Goal: Task Accomplishment & Management: Use online tool/utility

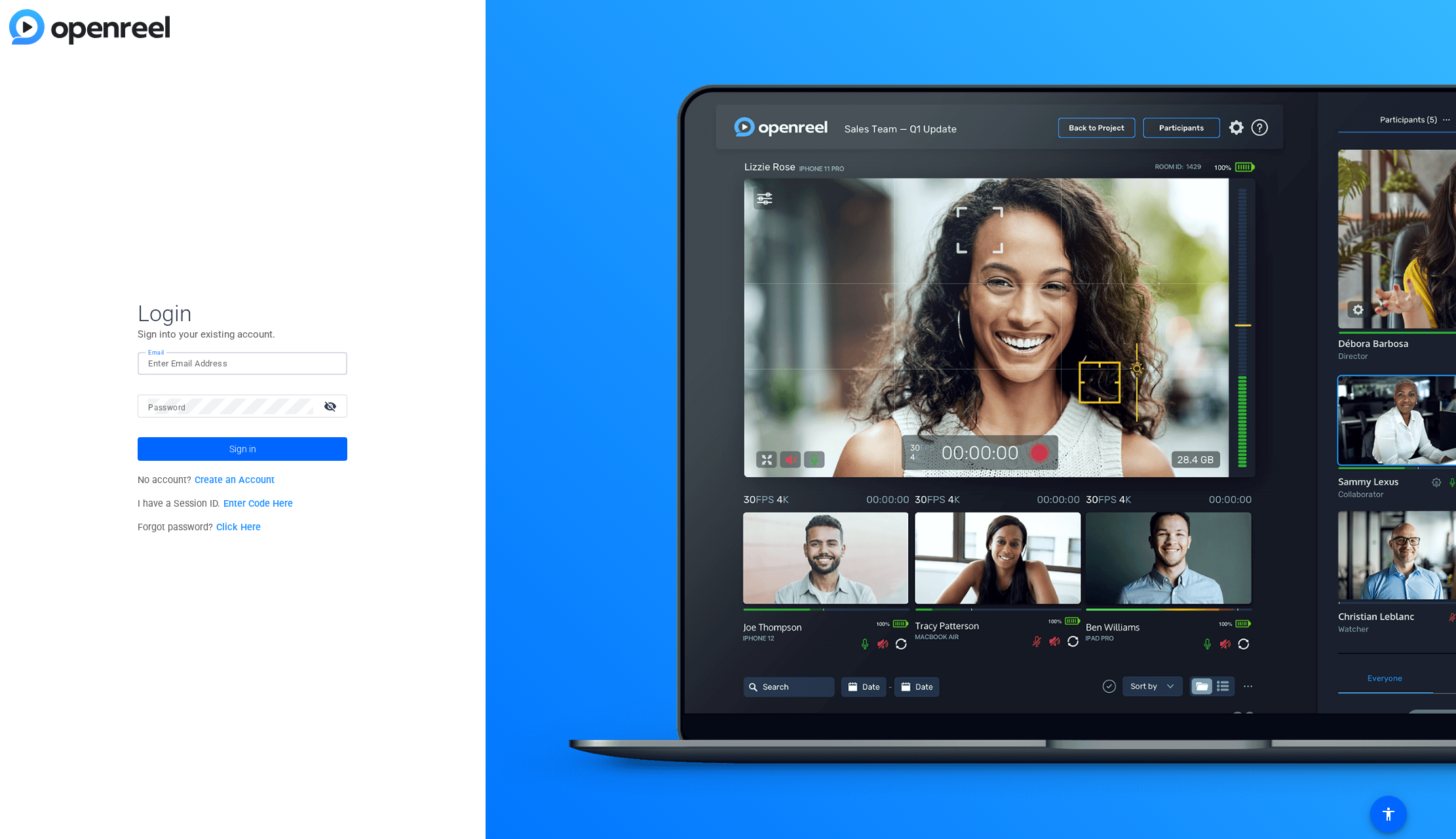
click at [178, 360] on input "Email" at bounding box center [242, 364] width 189 height 16
type input "[PERSON_NAME][EMAIL_ADDRESS][PERSON_NAME][DOMAIN_NAME]"
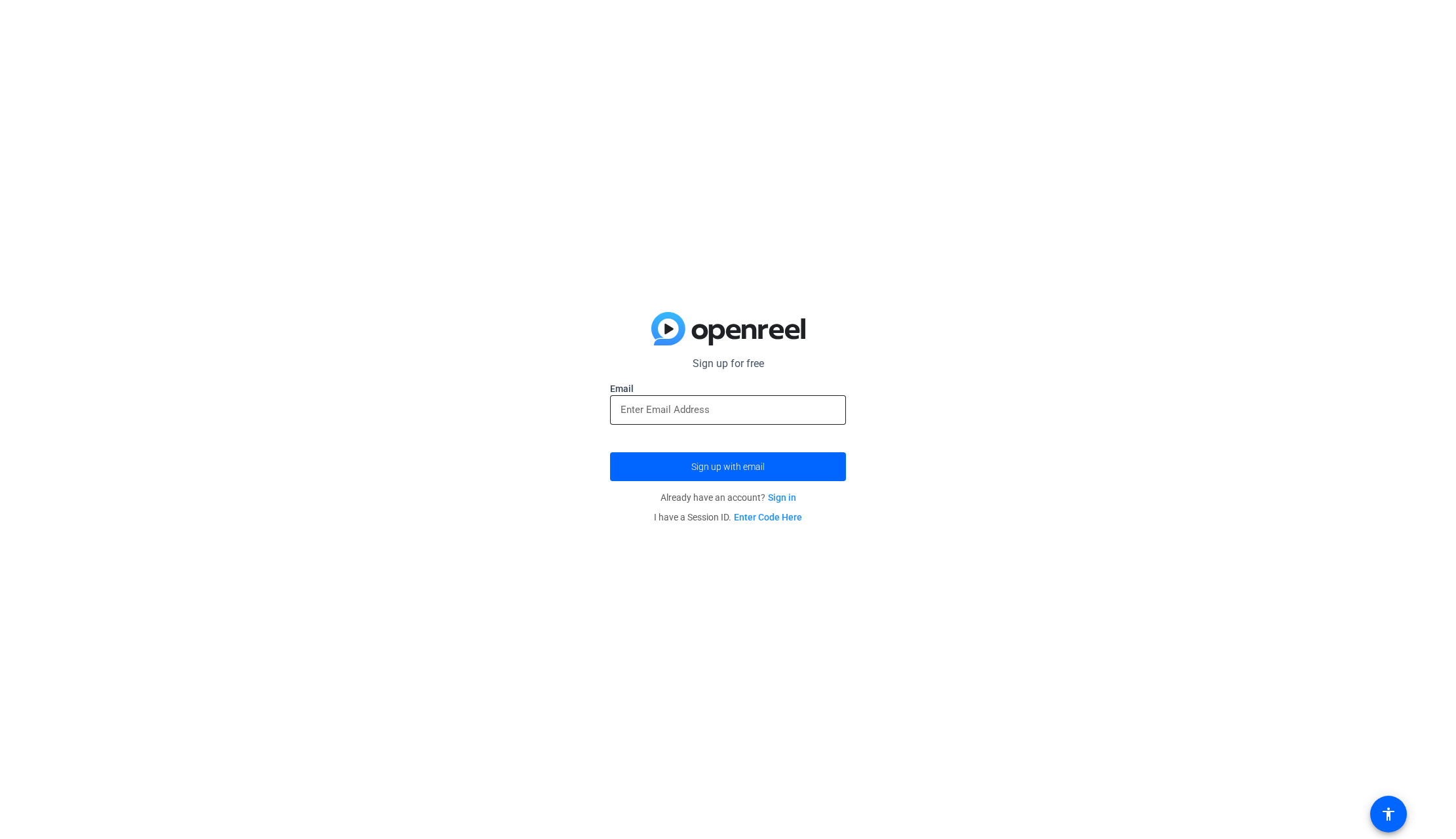
click at [639, 400] on div at bounding box center [727, 409] width 215 height 29
click at [634, 410] on input "email" at bounding box center [727, 409] width 215 height 16
type input "andrew.peck@fitchratings.com"
click at [727, 467] on span "Sign up with email" at bounding box center [727, 467] width 73 height 0
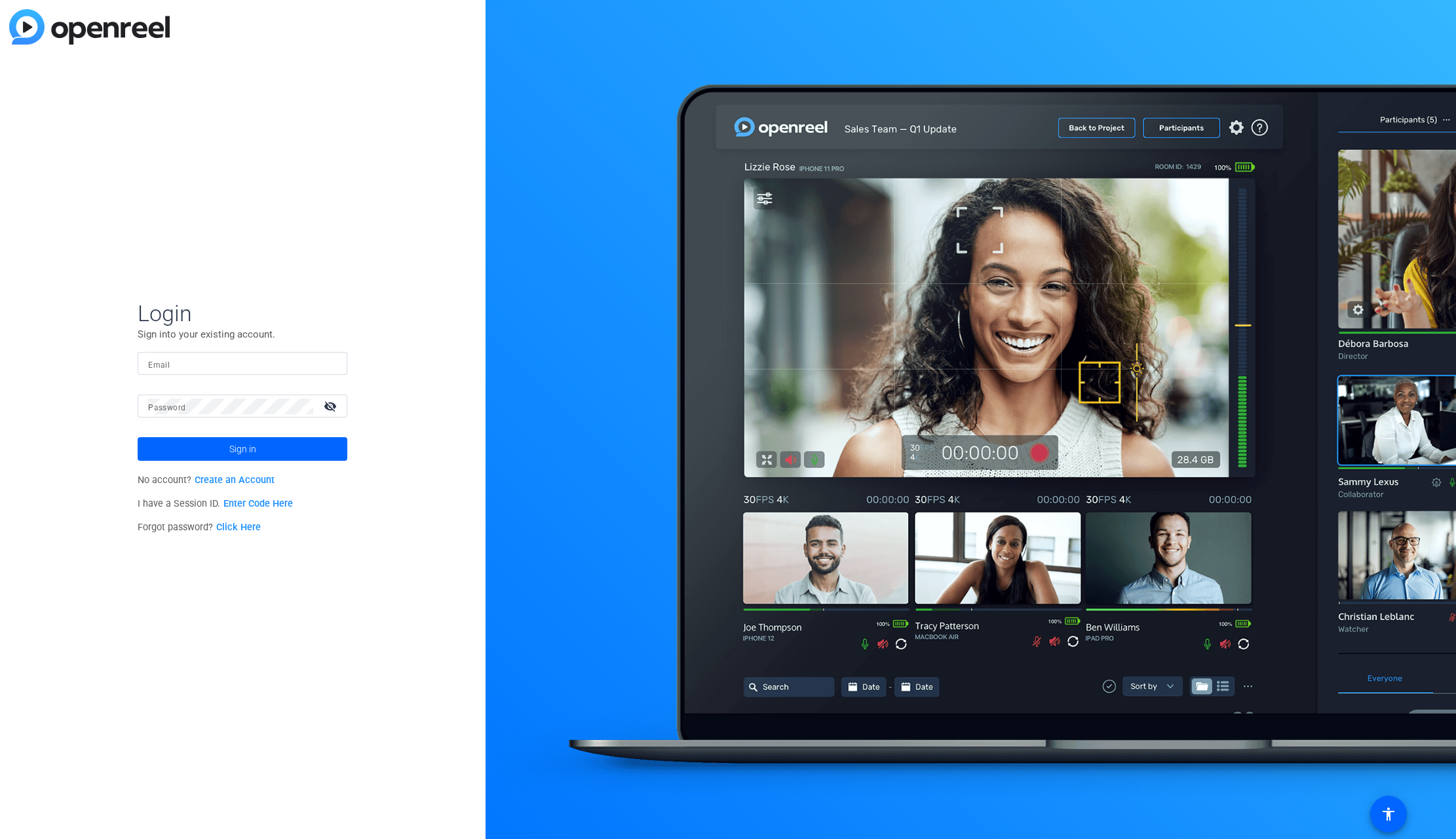
click at [158, 363] on mat-label "Email" at bounding box center [158, 365] width 21 height 9
click at [158, 363] on input "Email" at bounding box center [242, 364] width 189 height 16
click at [172, 365] on input "Email" at bounding box center [242, 364] width 189 height 16
click at [164, 409] on mat-label "Password" at bounding box center [166, 408] width 37 height 9
click at [264, 445] on span at bounding box center [242, 449] width 209 height 31
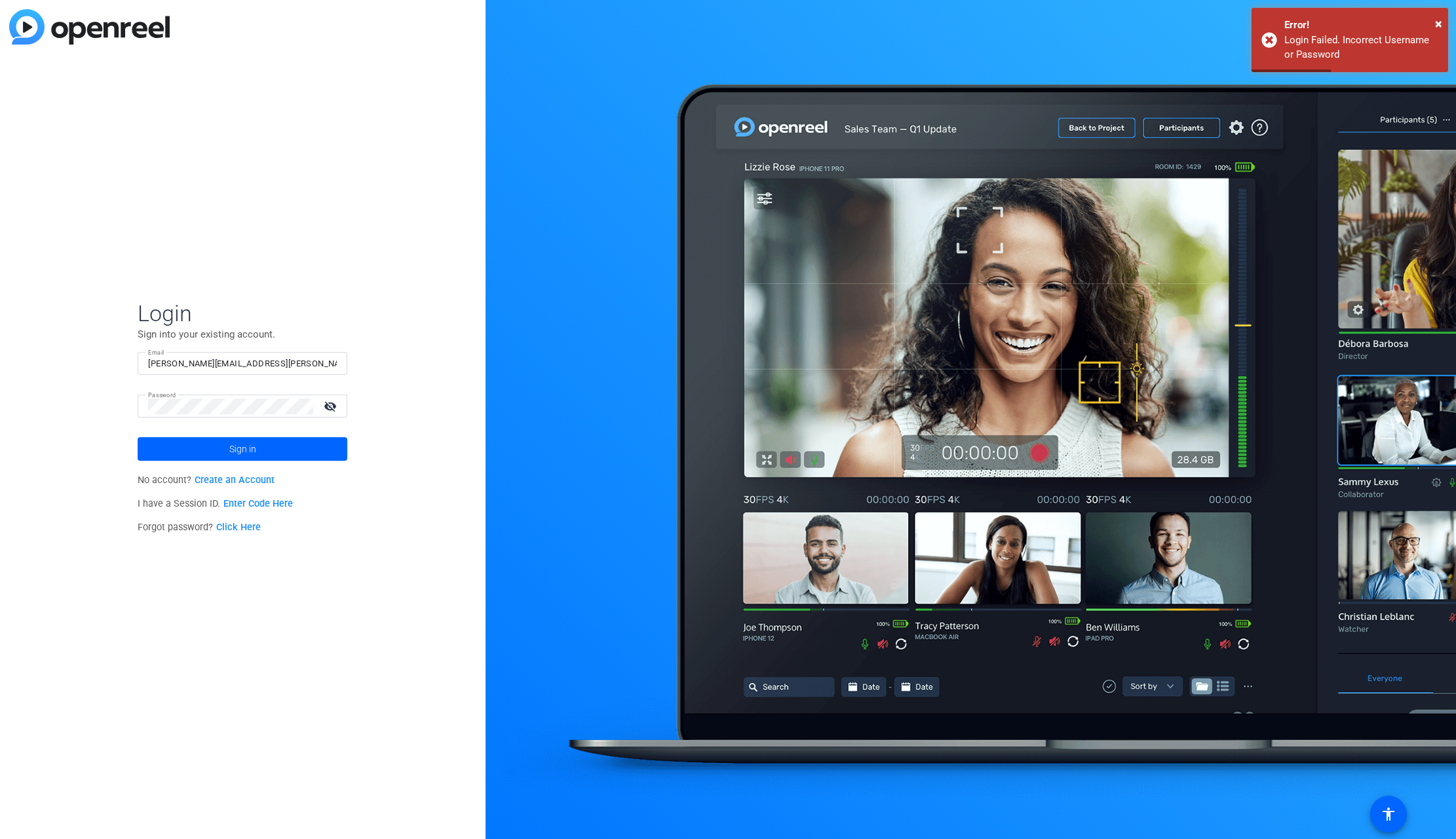
click at [330, 405] on mat-icon "visibility_off" at bounding box center [331, 406] width 31 height 19
drag, startPoint x: 210, startPoint y: 364, endPoint x: 223, endPoint y: 353, distance: 17.0
click at [210, 364] on input "[PERSON_NAME][EMAIL_ADDRESS][PERSON_NAME][DOMAIN_NAME]" at bounding box center [242, 364] width 189 height 16
click at [323, 363] on input "[PERSON_NAME][EMAIL_ADDRESS][PERSON_NAME][DOMAIN_NAME]" at bounding box center [242, 364] width 189 height 16
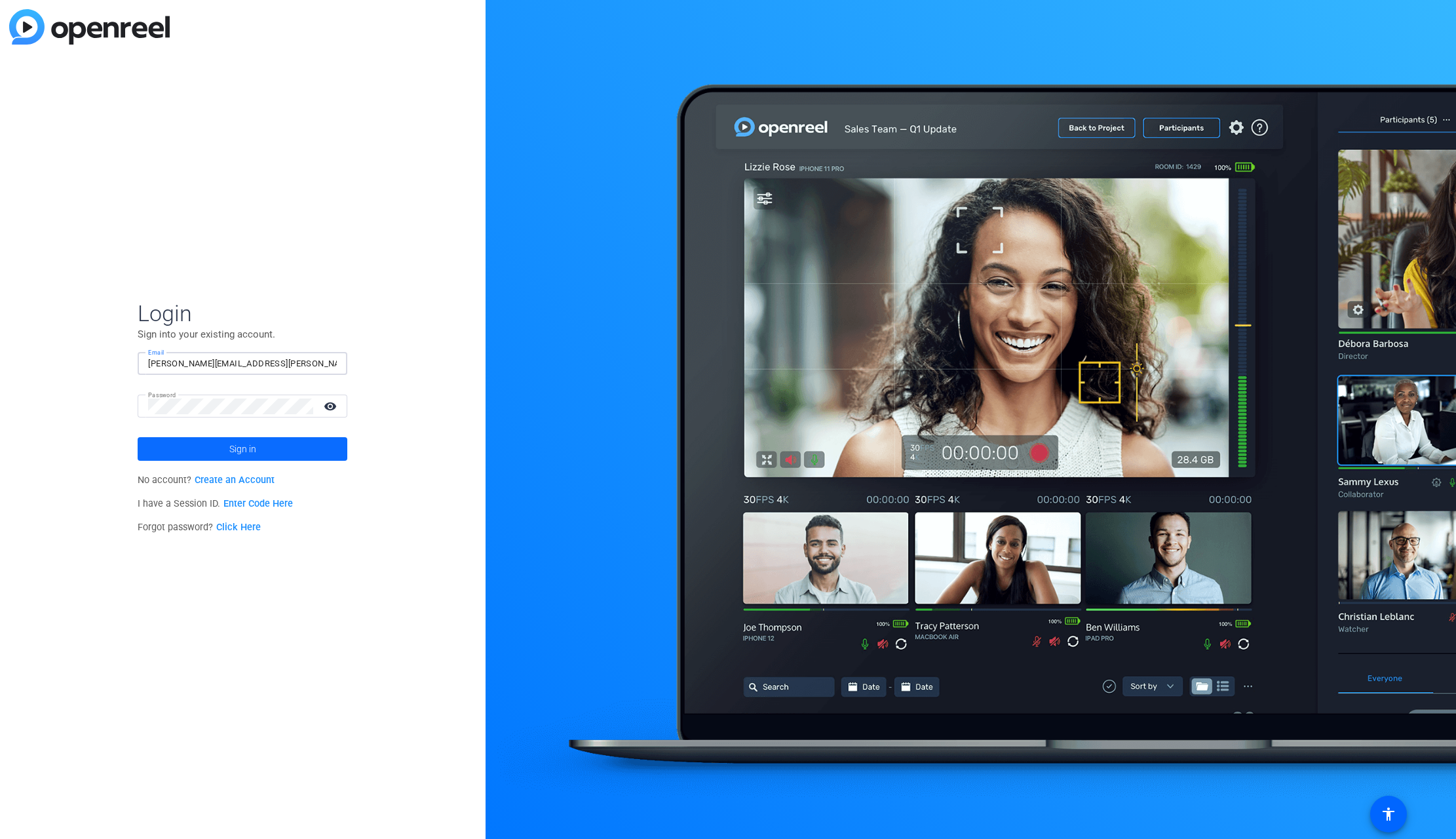
type input "[PERSON_NAME][EMAIL_ADDRESS][PERSON_NAME][DOMAIN_NAME]"
click at [220, 448] on span at bounding box center [242, 449] width 209 height 31
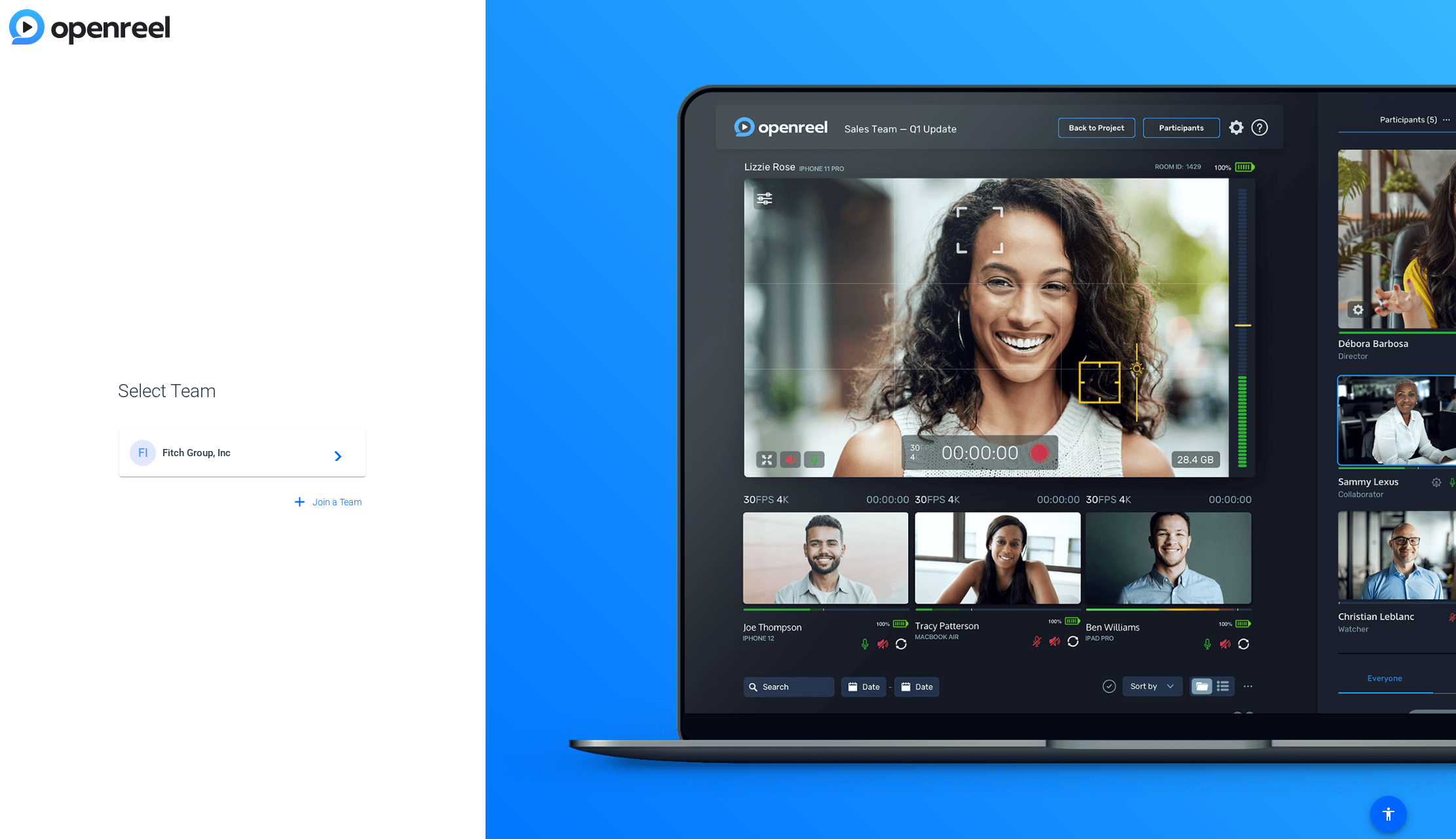
click at [335, 453] on mat-icon "navigate_next" at bounding box center [334, 453] width 16 height 16
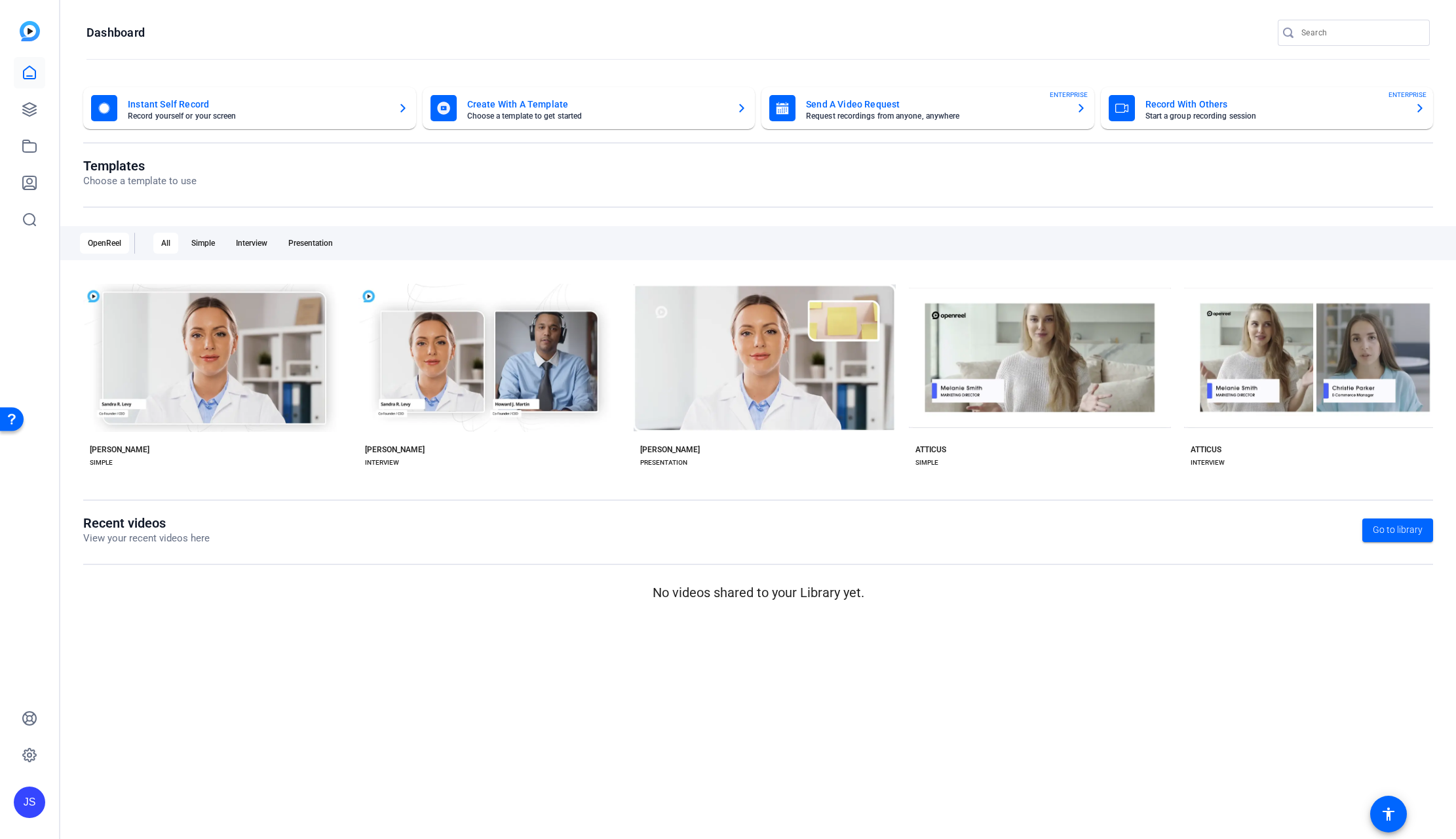
click at [110, 108] on icon "button" at bounding box center [104, 108] width 13 height 13
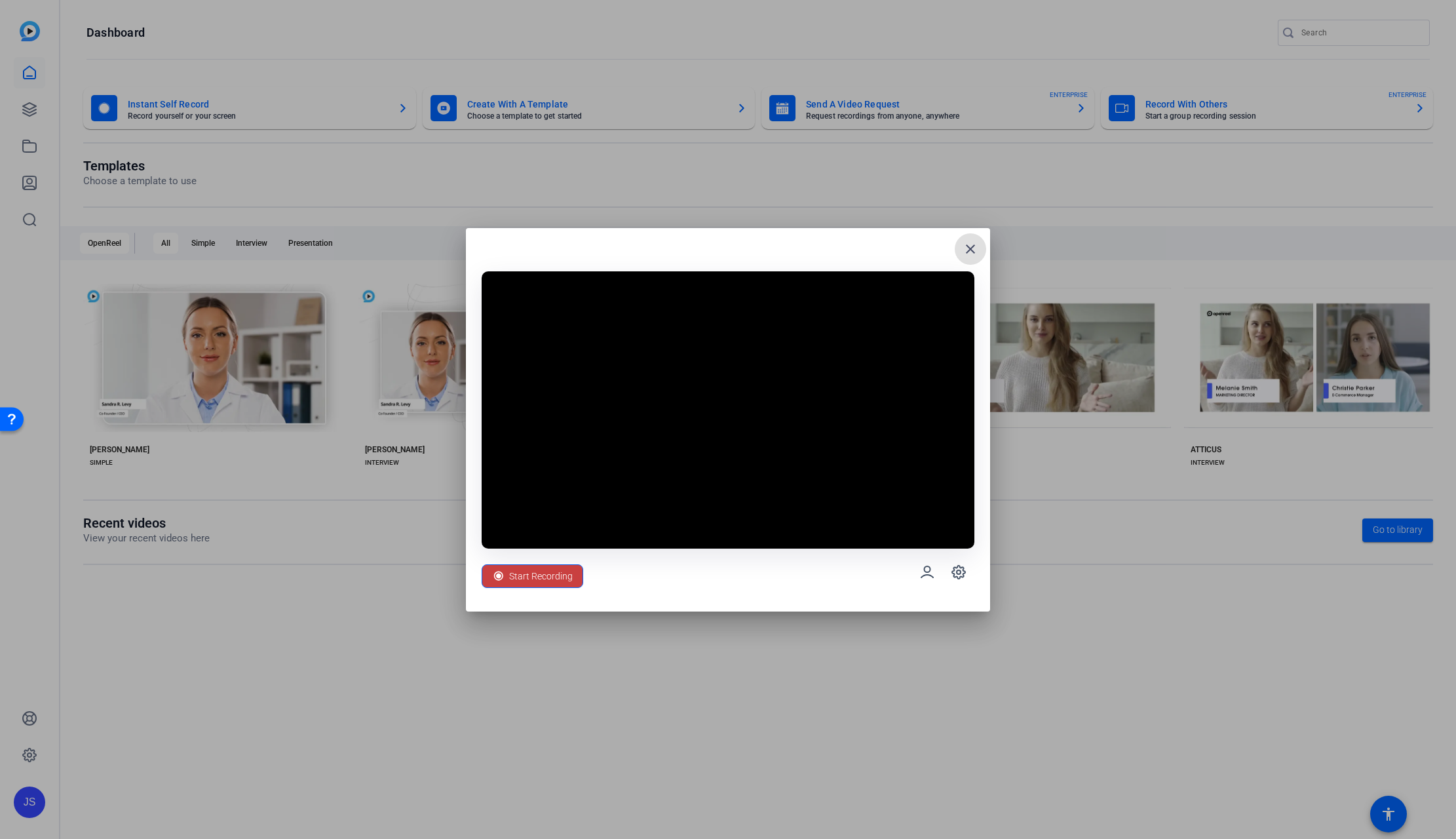
click at [531, 576] on span "Start Recording" at bounding box center [541, 576] width 64 height 25
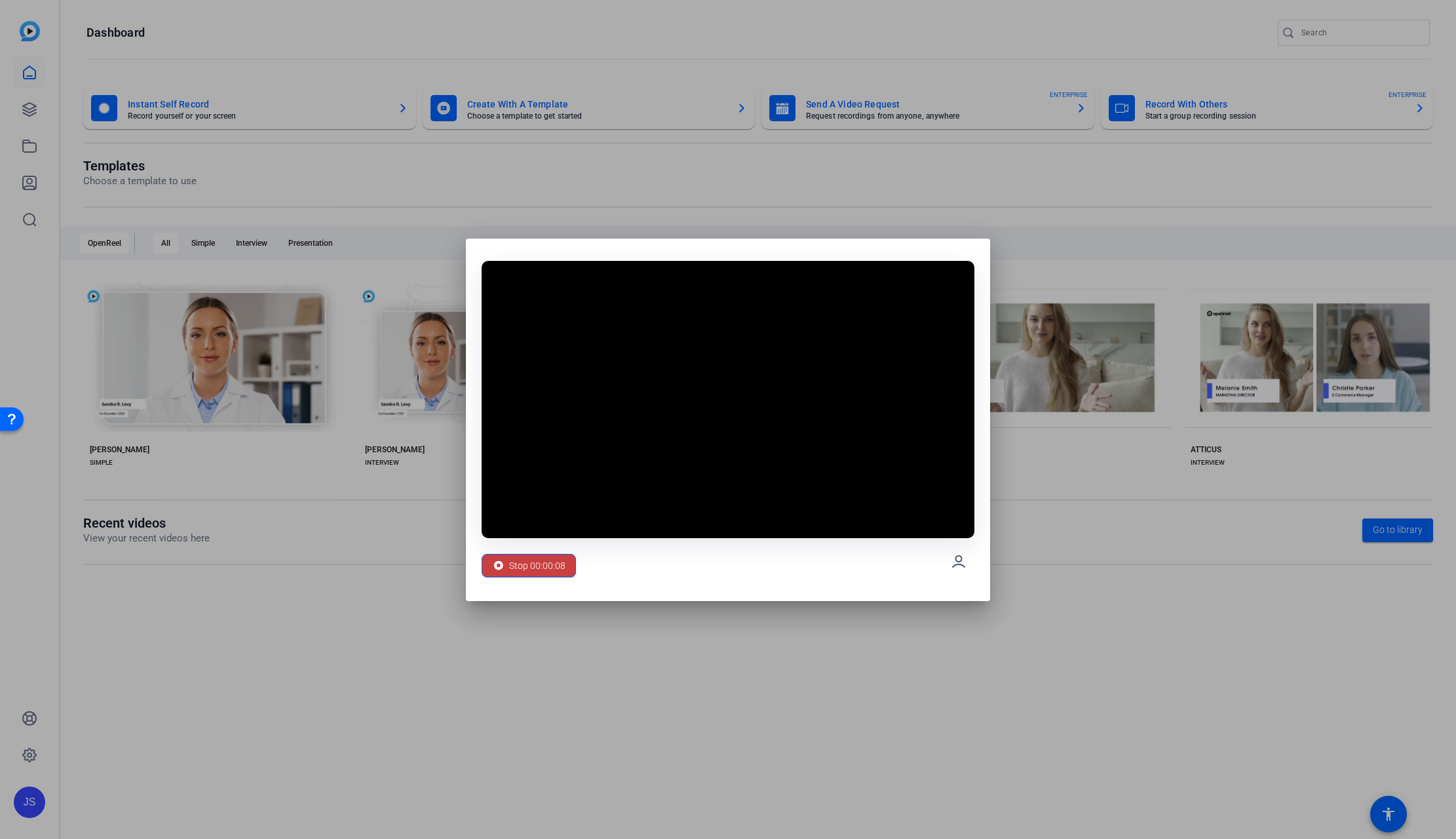
click at [523, 564] on span "Stop 00:00:08" at bounding box center [538, 566] width 57 height 25
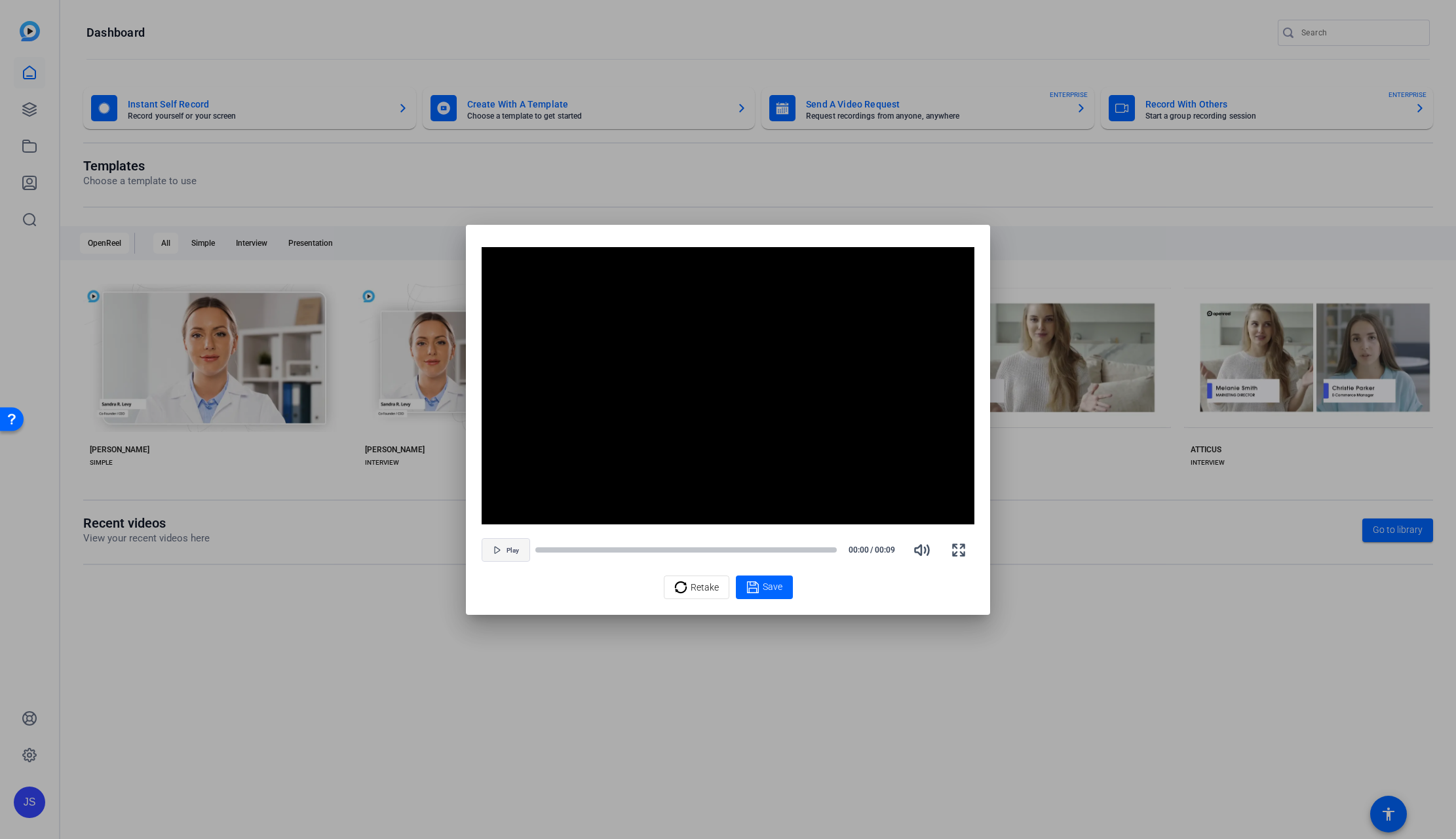
click at [507, 547] on span "Play" at bounding box center [513, 550] width 13 height 8
click at [757, 586] on icon at bounding box center [752, 586] width 12 height 12
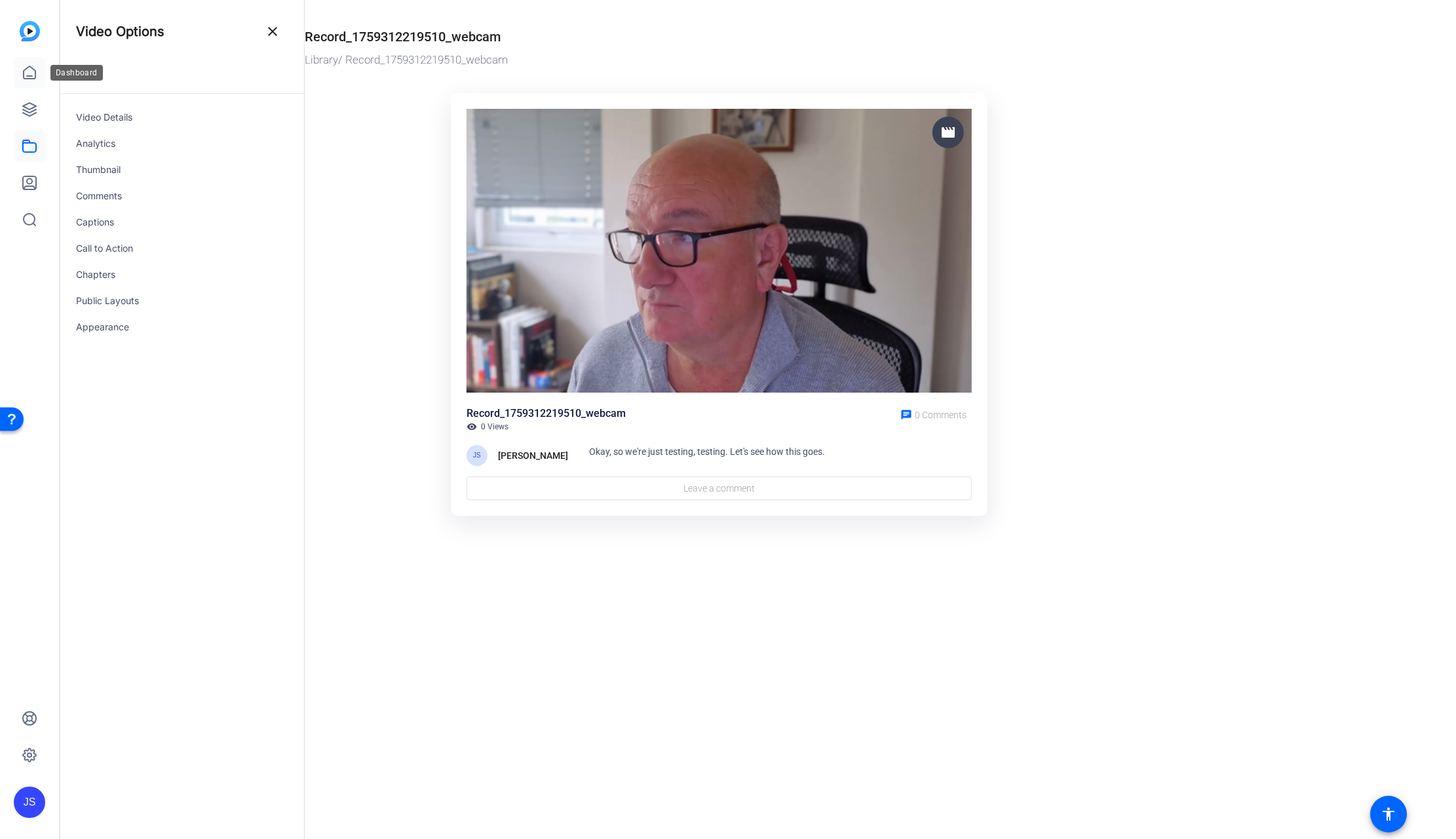
click at [29, 68] on icon at bounding box center [29, 72] width 16 height 16
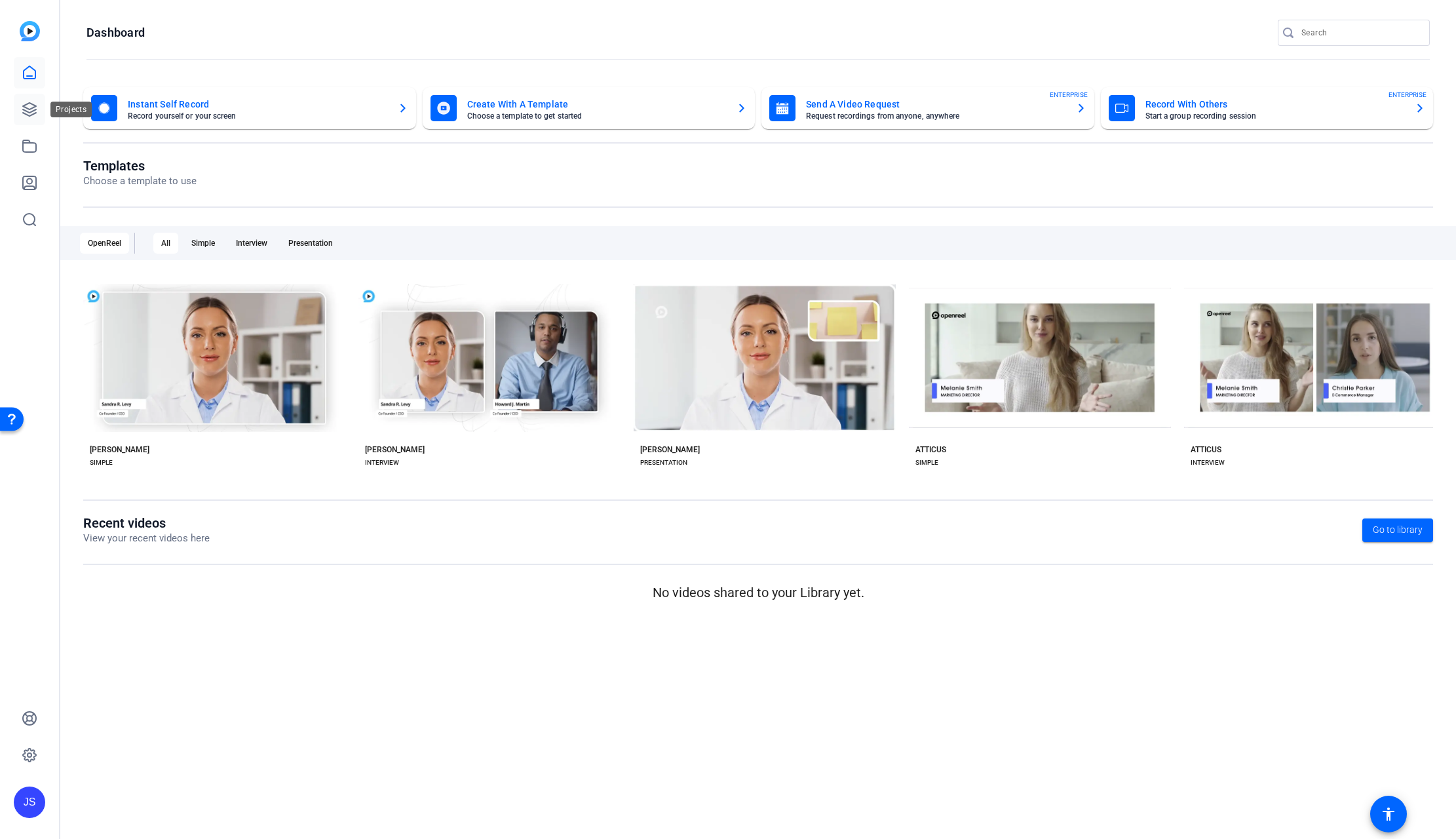
click at [31, 105] on icon at bounding box center [29, 109] width 16 height 16
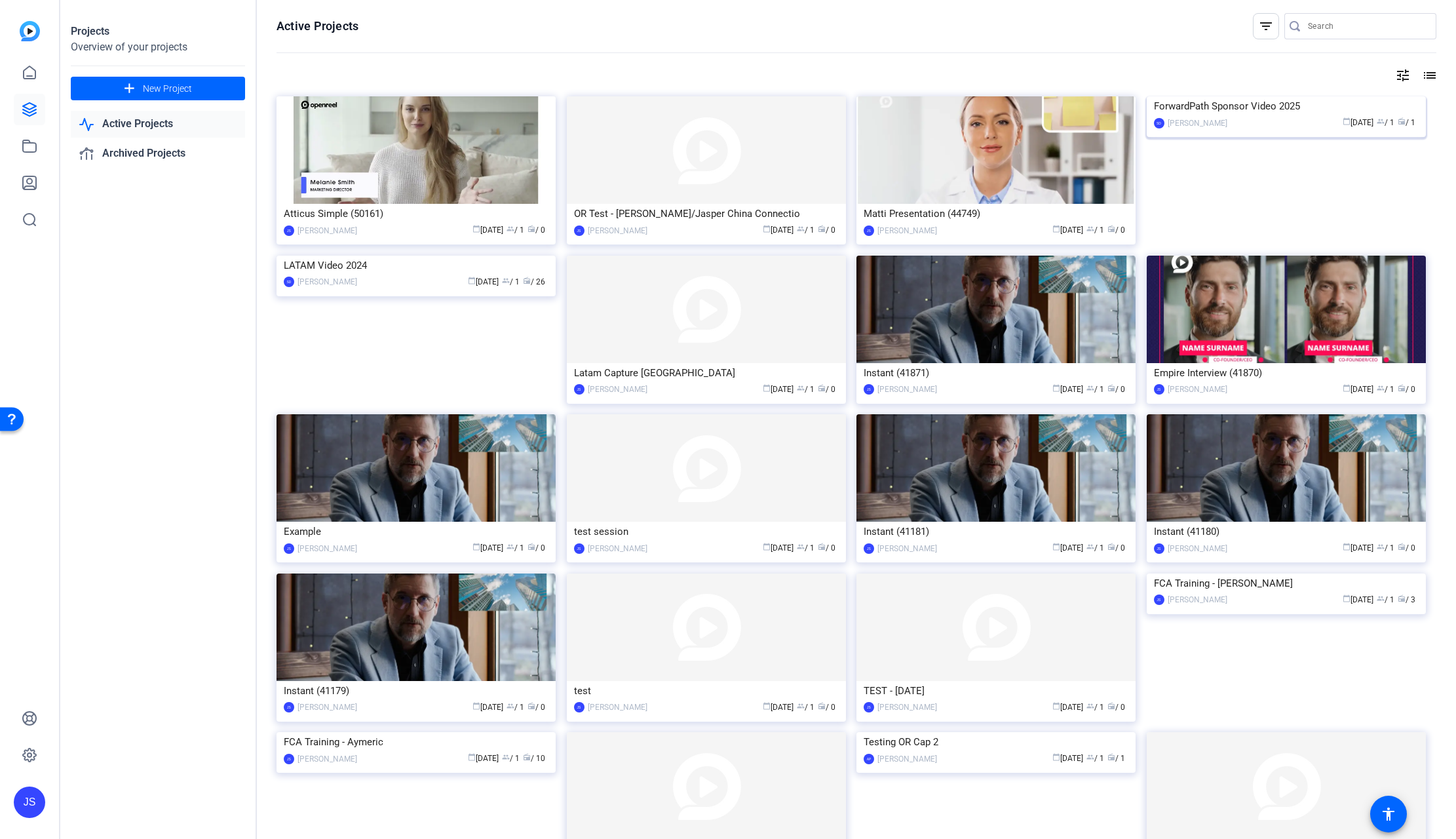
click at [1288, 96] on img at bounding box center [1286, 96] width 279 height 0
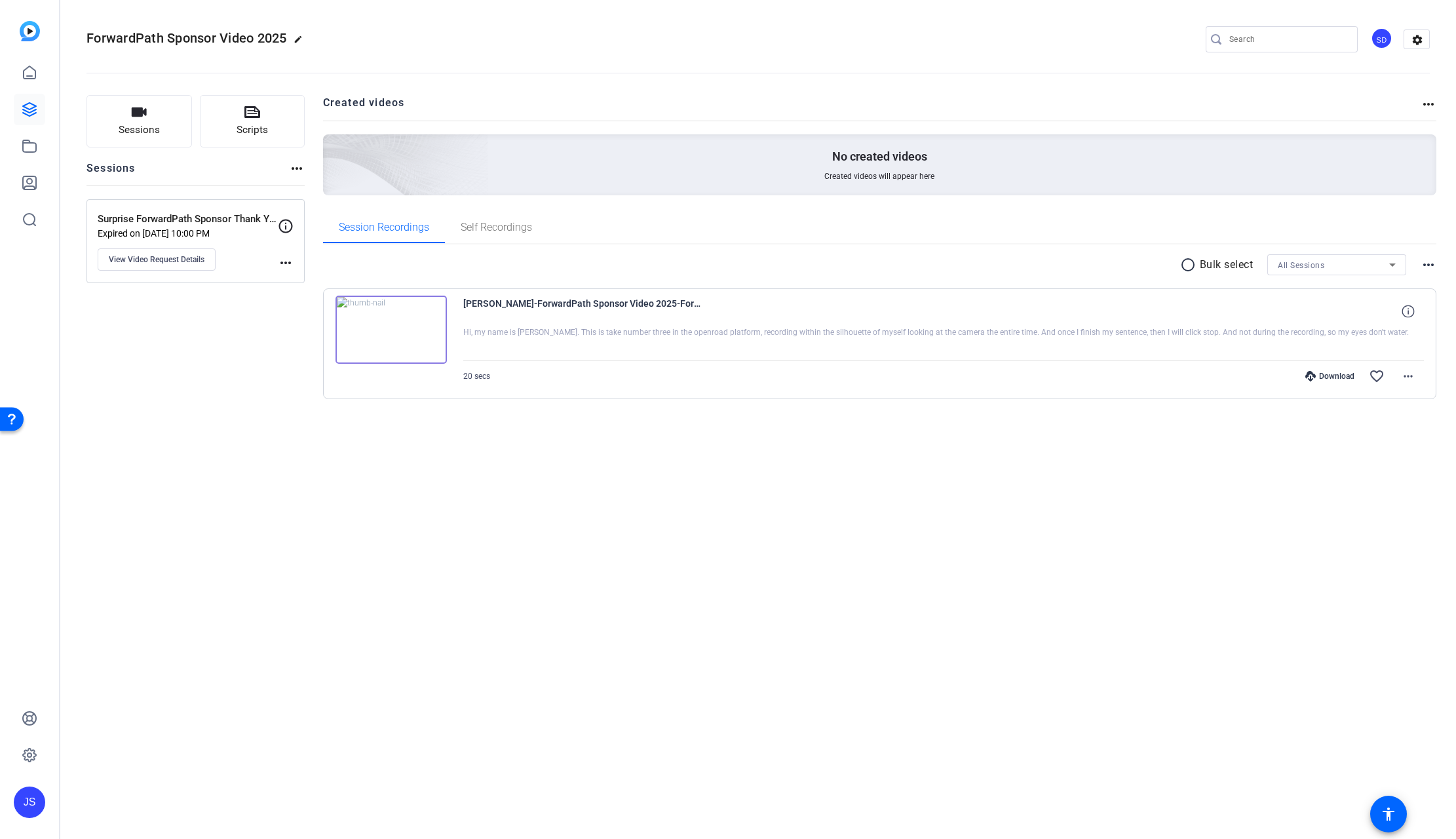
click at [389, 327] on img at bounding box center [391, 330] width 112 height 68
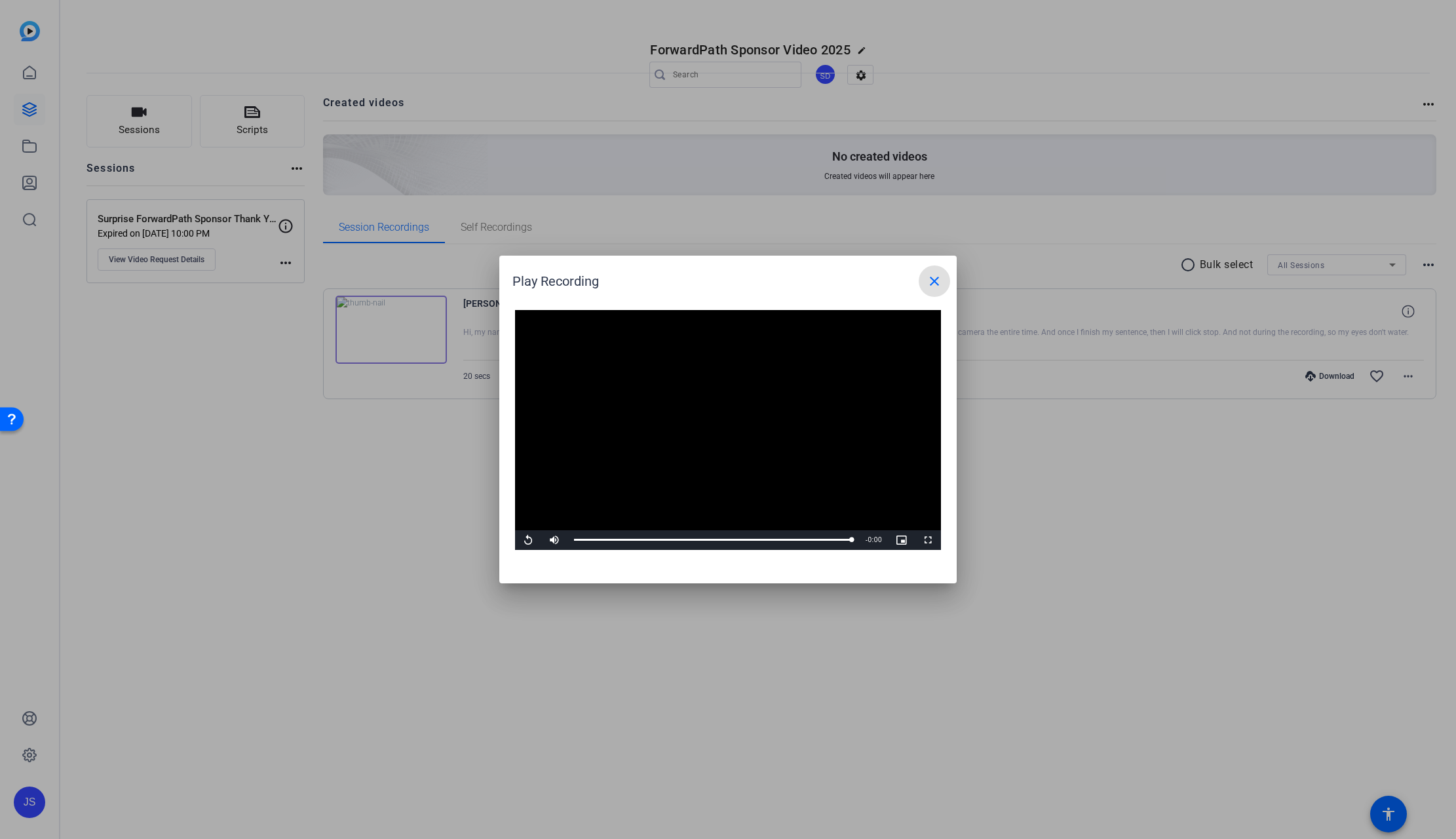
click at [940, 282] on mat-icon "close" at bounding box center [934, 281] width 16 height 16
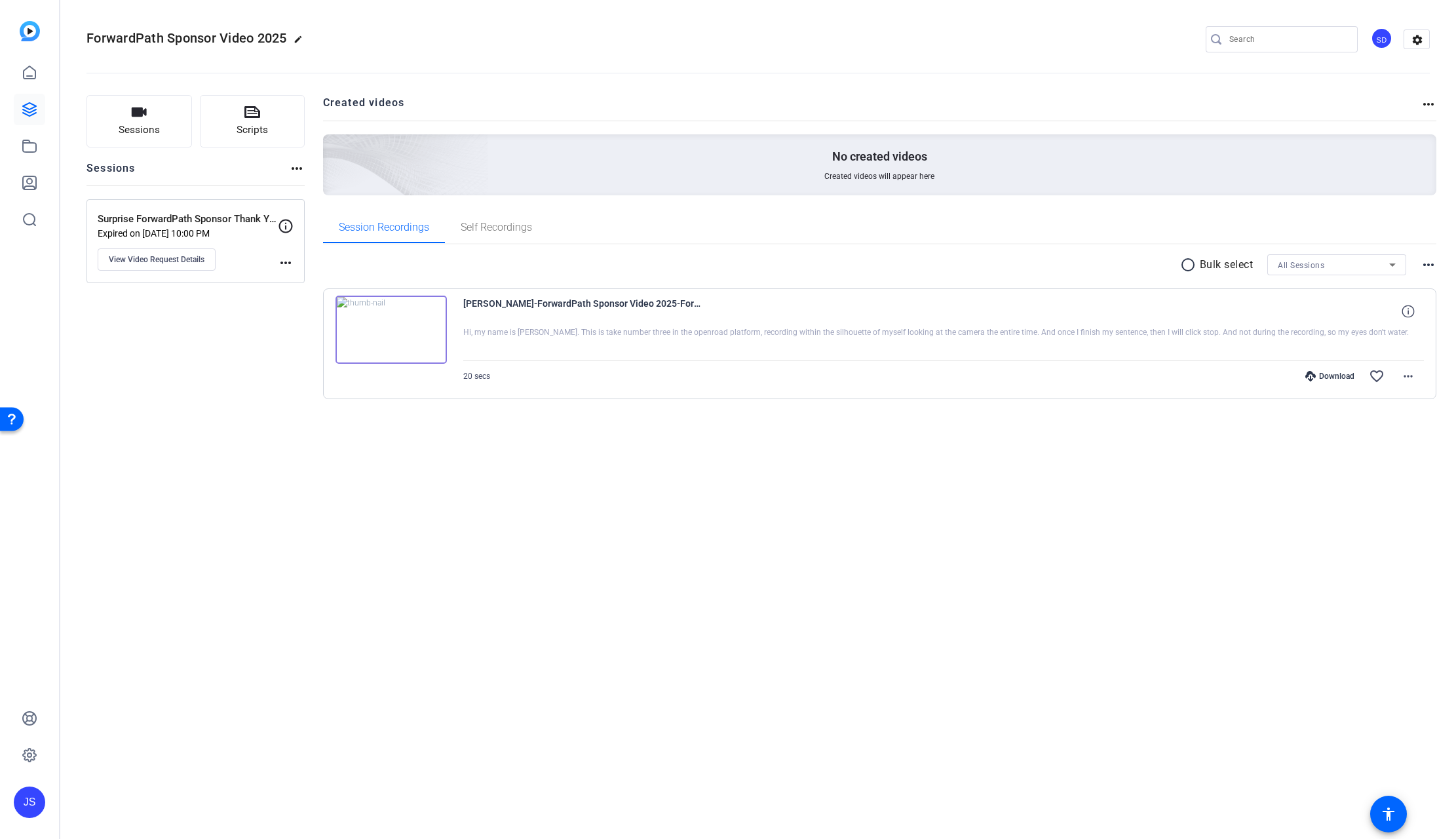
click at [31, 33] on img at bounding box center [30, 31] width 20 height 20
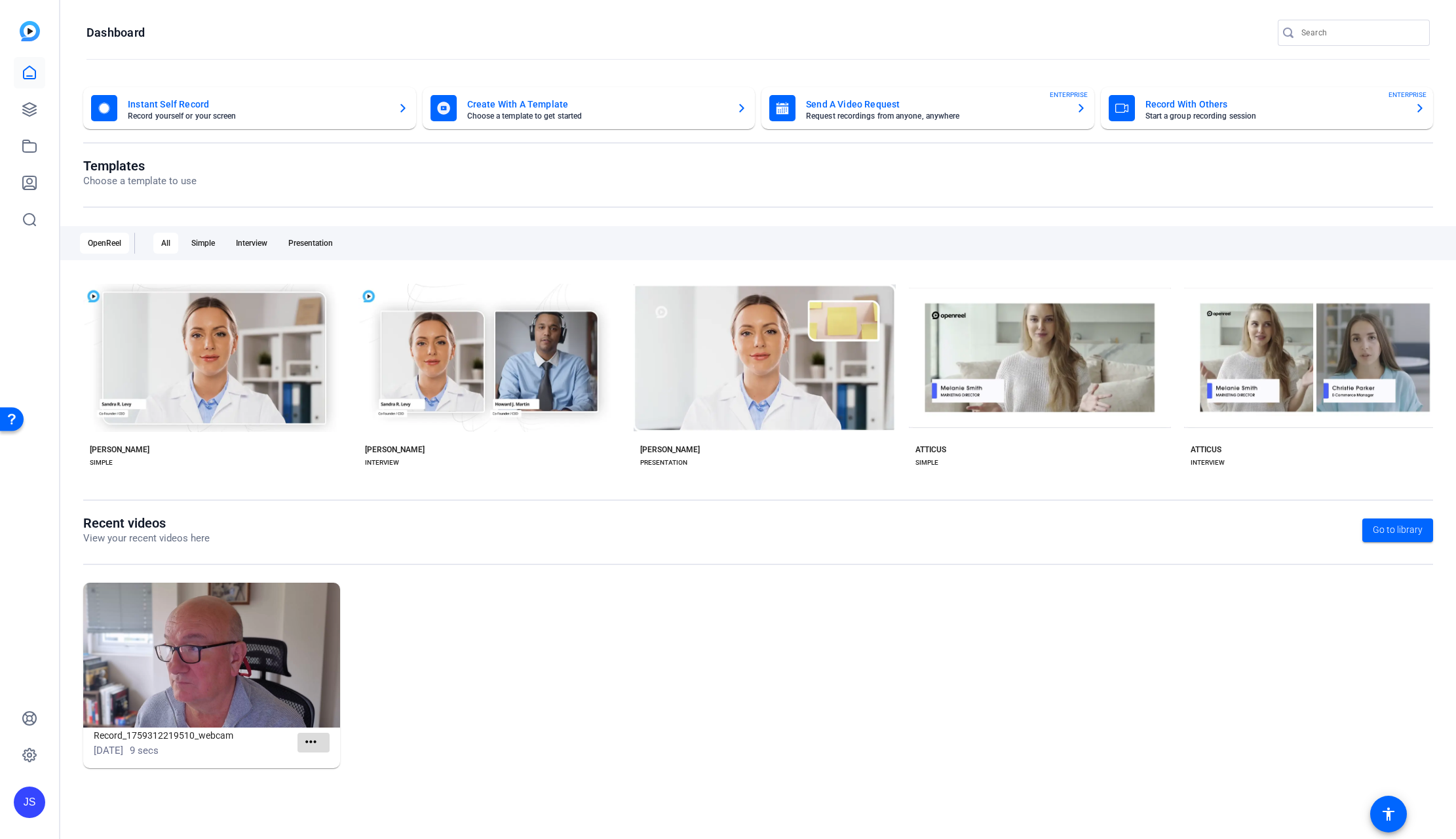
click at [309, 741] on mat-icon "more_horiz" at bounding box center [311, 742] width 17 height 17
click at [474, 631] on div at bounding box center [728, 420] width 1456 height 839
click at [1176, 103] on mat-card-title "Record With Others" at bounding box center [1275, 104] width 260 height 16
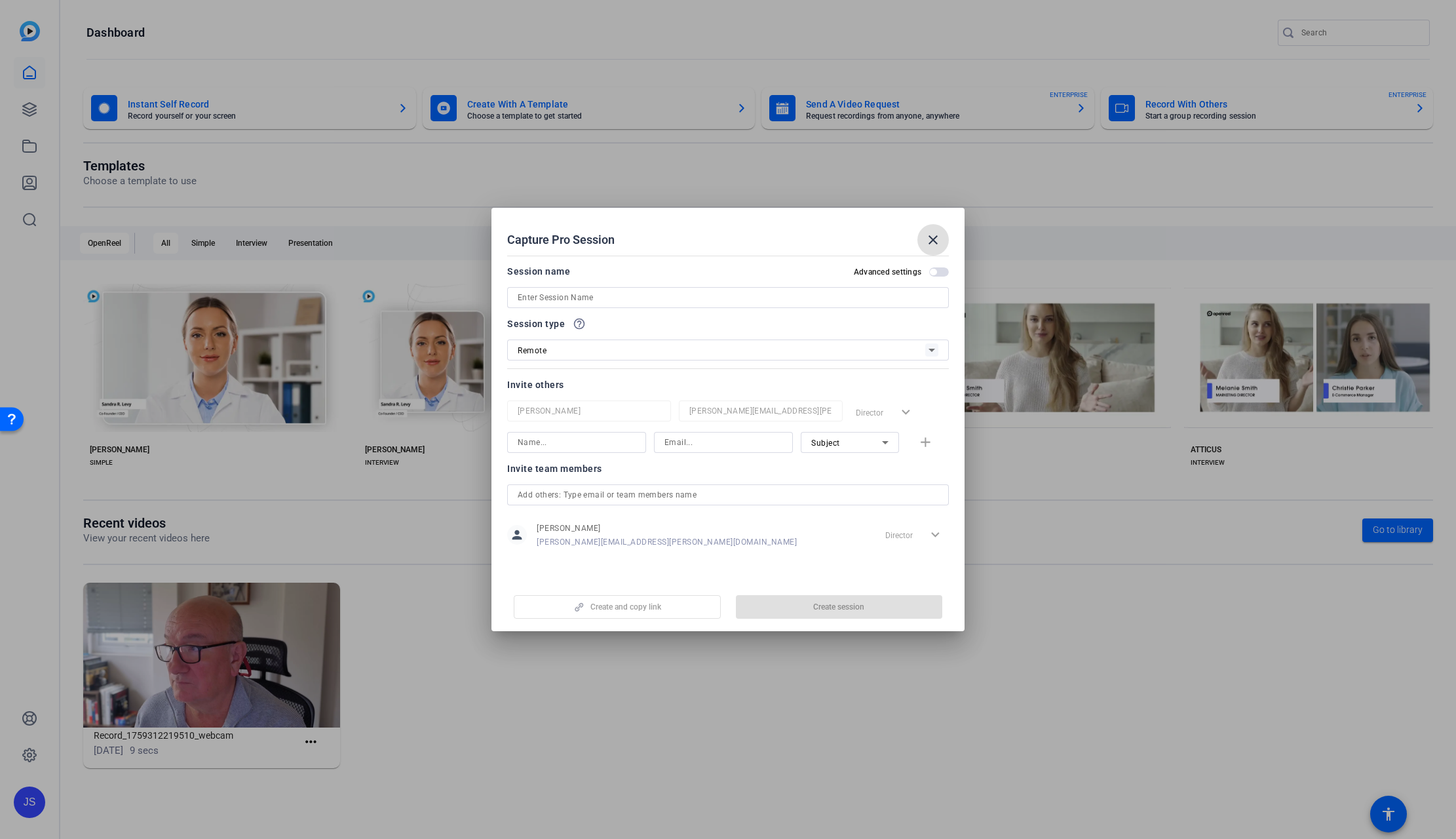
click at [534, 296] on input at bounding box center [728, 298] width 421 height 16
type input "[PERSON_NAME] TEST"
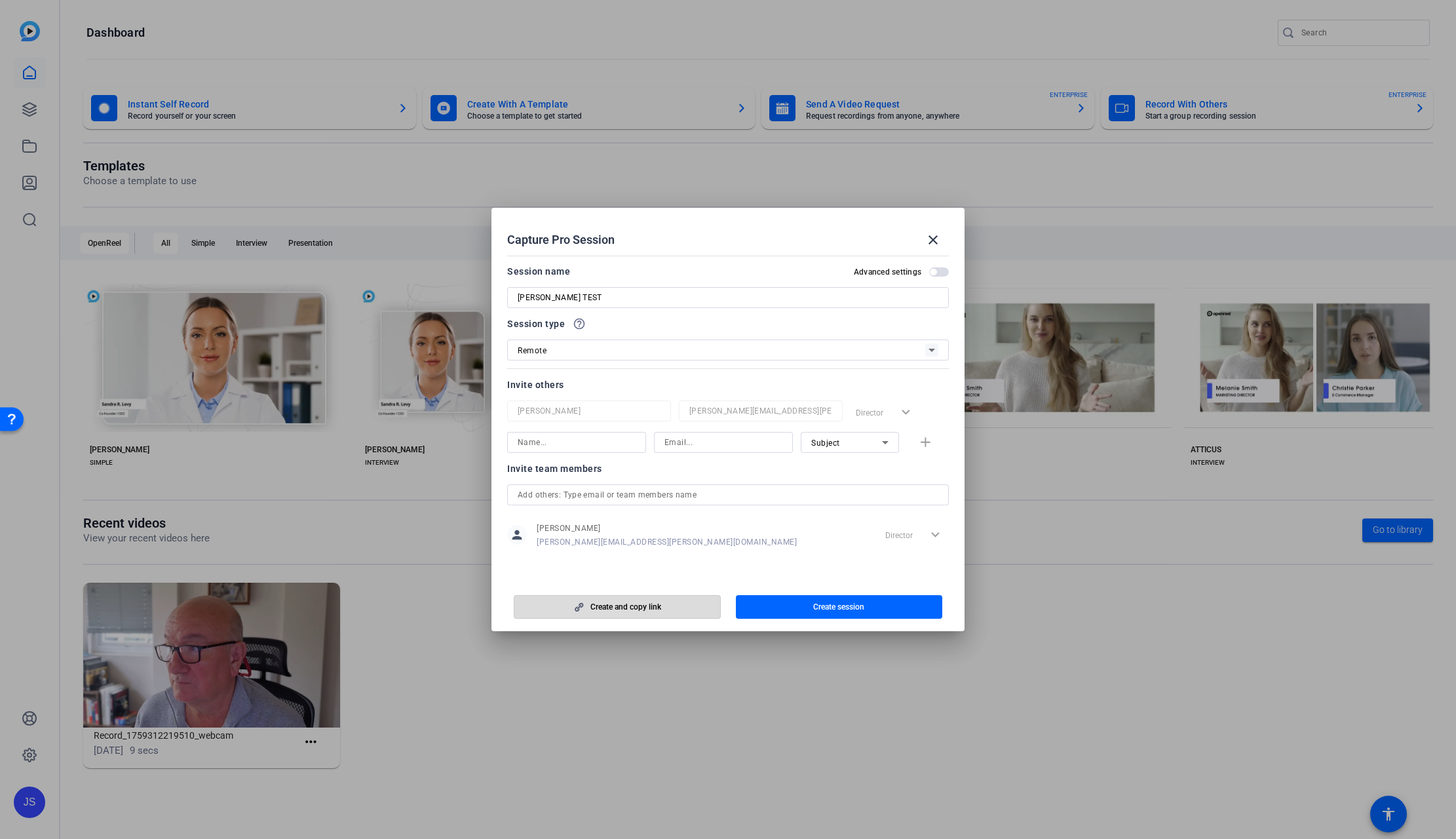
click at [649, 608] on span "Create and copy link" at bounding box center [626, 606] width 71 height 10
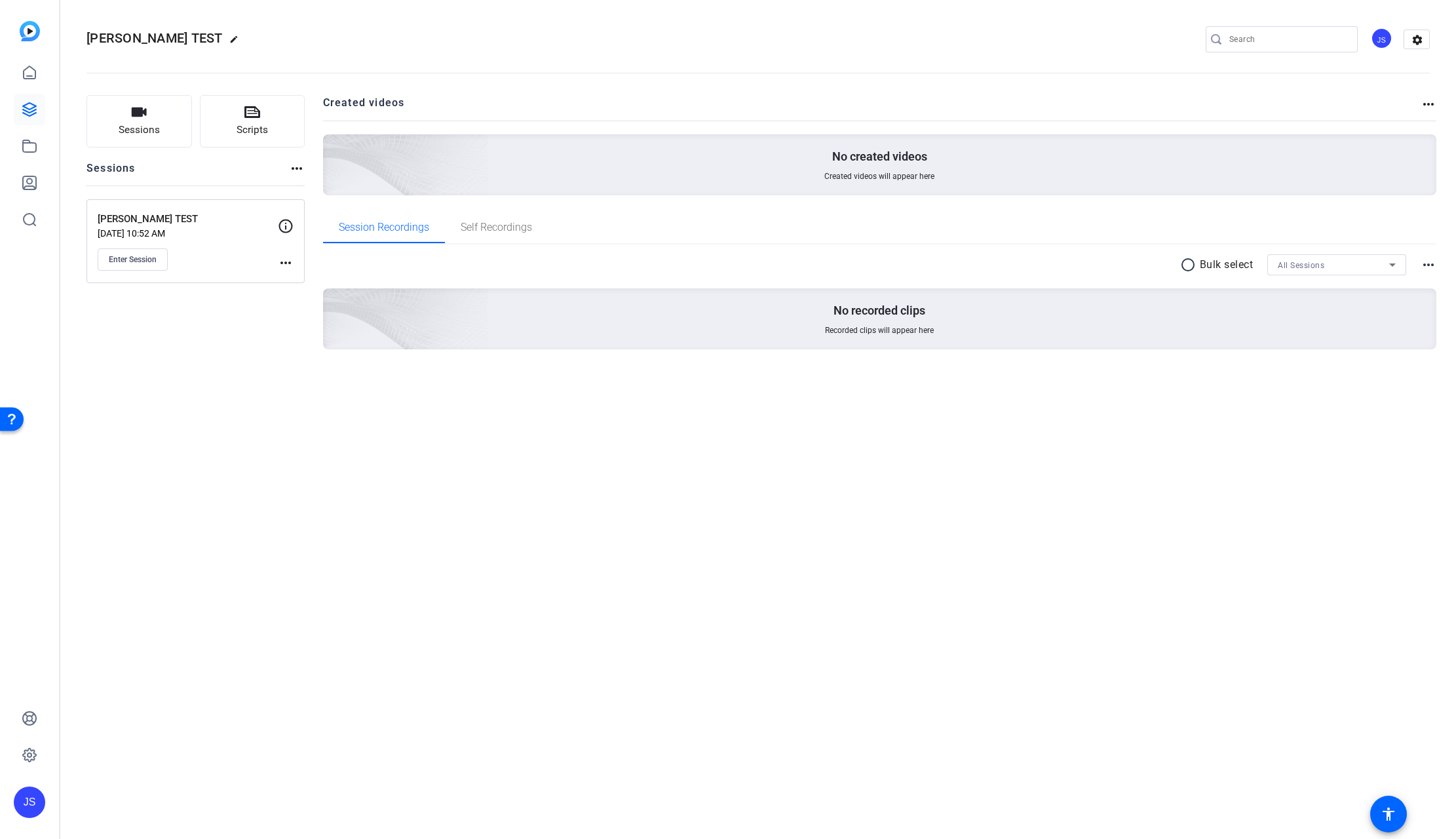
click at [409, 460] on div "[PERSON_NAME] TEST edit JS settings Sessions Scripts Sessions more_horiz [PERSO…" at bounding box center [758, 420] width 1395 height 839
